Goal: Find specific page/section: Find specific page/section

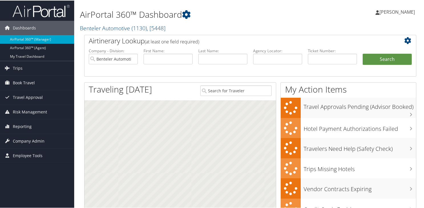
click at [89, 27] on link "Benteler Automotive ( 1130 ) , [ 5448 ]" at bounding box center [123, 28] width 86 height 8
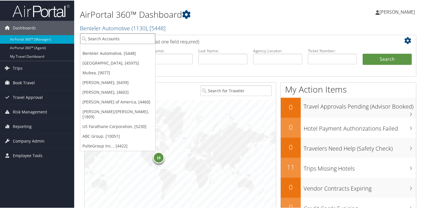
click at [95, 38] on input "search" at bounding box center [117, 38] width 75 height 11
type input "ihc100"
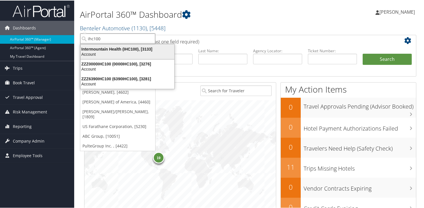
click at [90, 47] on div "Intermountain Health (IHC100), [3133]" at bounding box center [127, 48] width 101 height 5
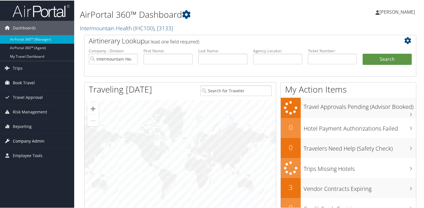
click at [27, 140] on span "Company Admin" at bounding box center [29, 140] width 32 height 14
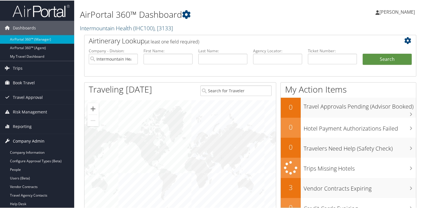
scroll to position [143, 0]
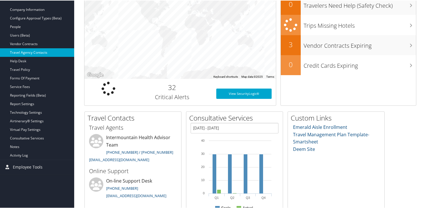
click at [27, 50] on link "Travel Agency Contacts" at bounding box center [37, 52] width 74 height 9
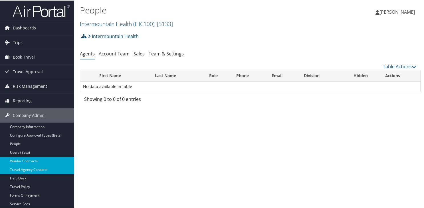
click at [27, 160] on link "Vendor Contracts" at bounding box center [37, 160] width 74 height 9
